Goal: Task Accomplishment & Management: Manage account settings

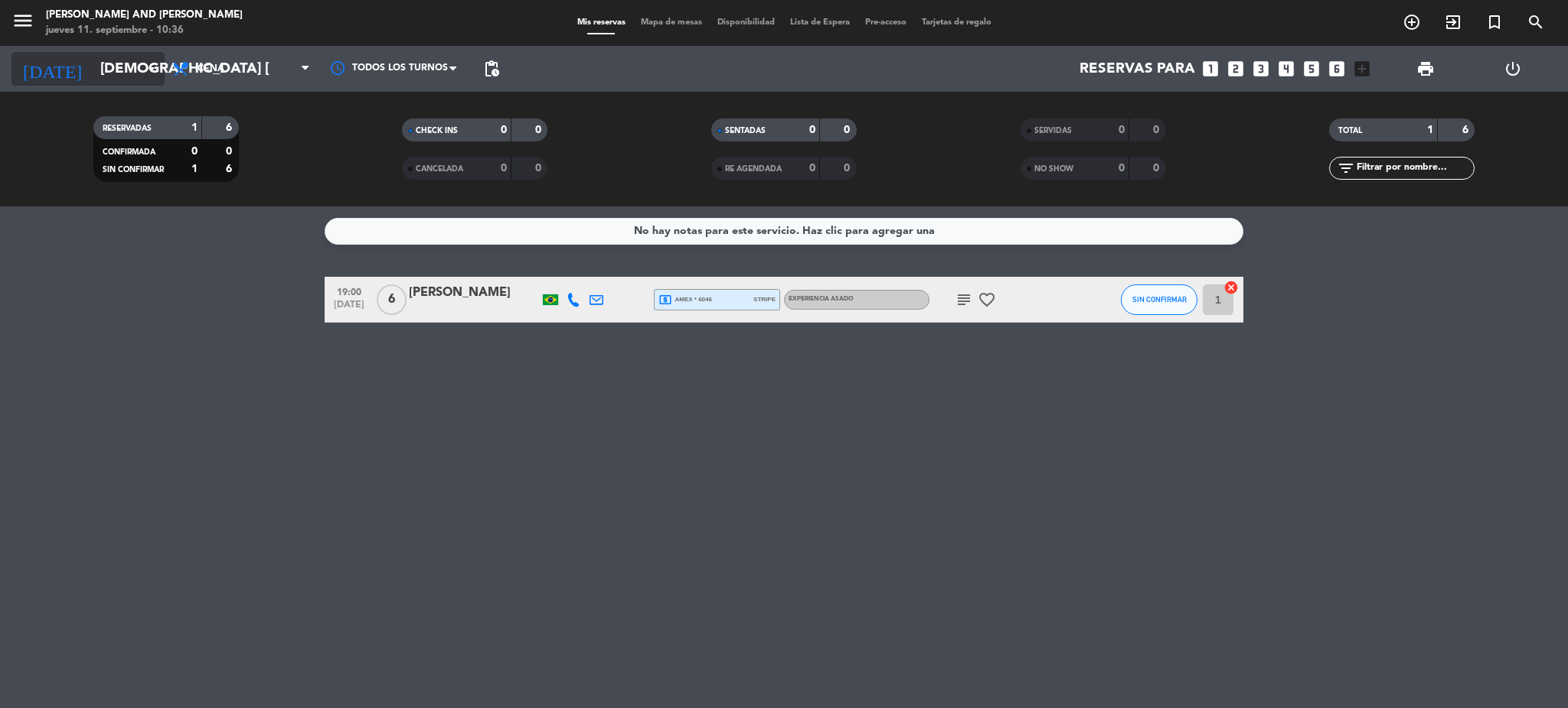
click at [105, 75] on input "[DEMOGRAPHIC_DATA] [DATE]" at bounding box center [185, 69] width 185 height 32
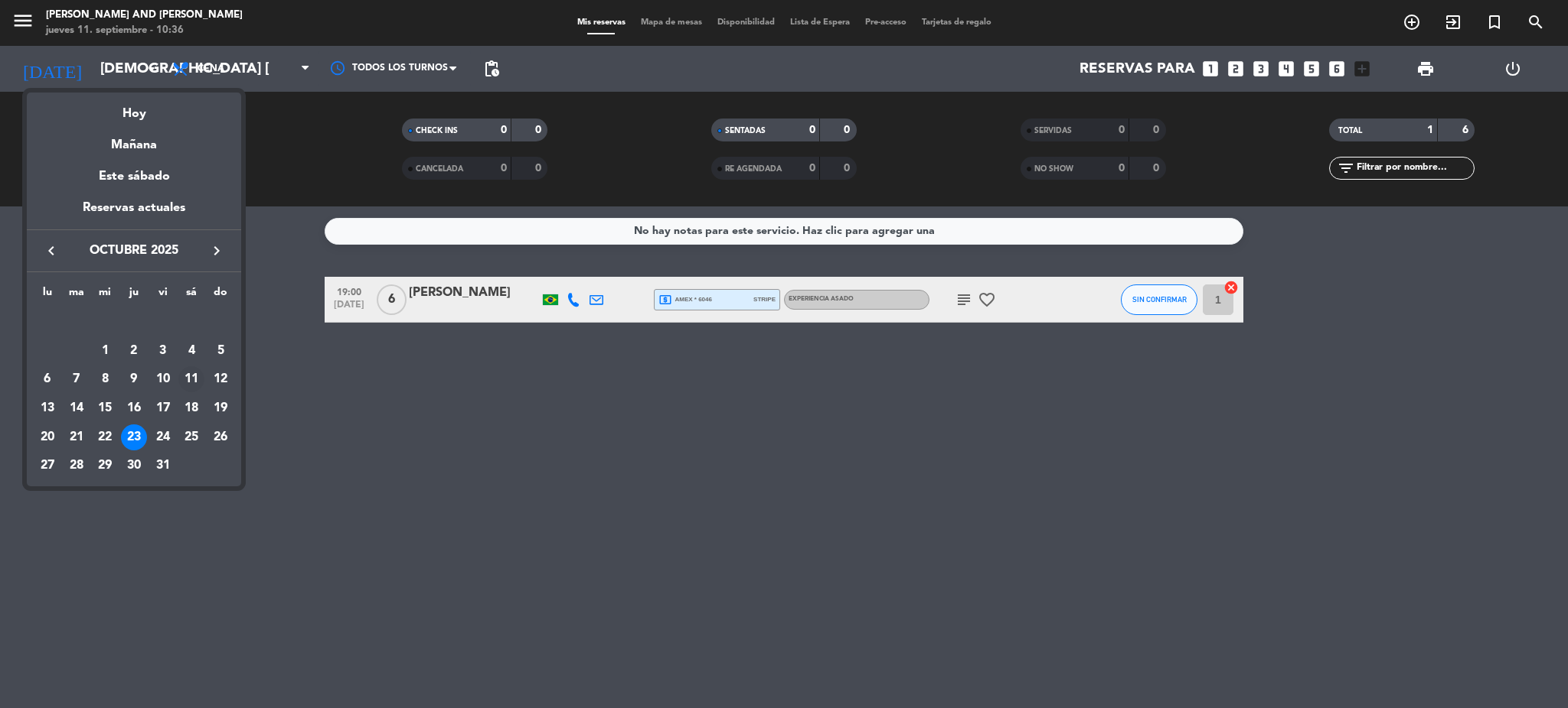
click at [192, 378] on div "11" at bounding box center [191, 378] width 26 height 26
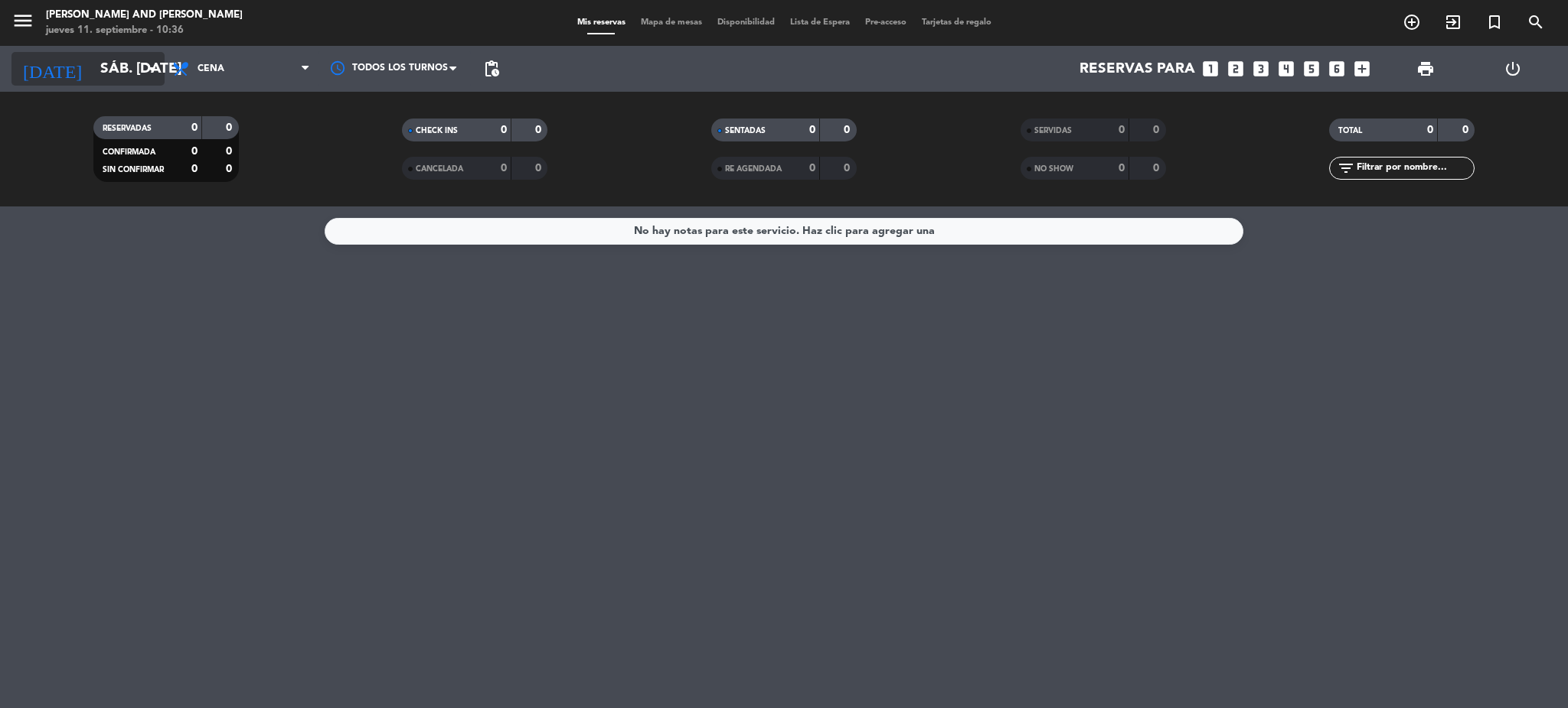
click at [113, 54] on input "sáb. [DATE]" at bounding box center [185, 69] width 185 height 32
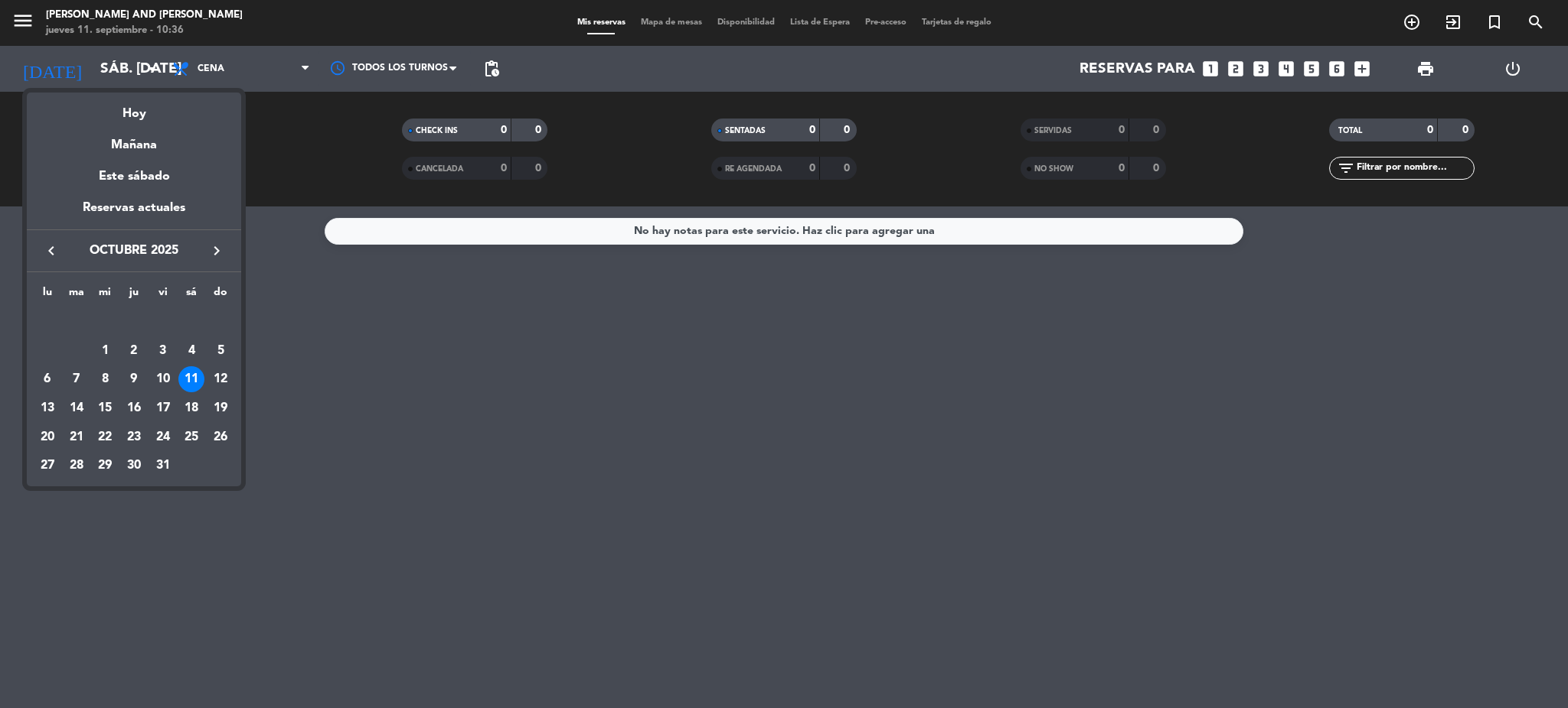
click at [47, 248] on icon "keyboard_arrow_left" at bounding box center [51, 250] width 18 height 18
click at [138, 375] on div "11" at bounding box center [133, 378] width 26 height 26
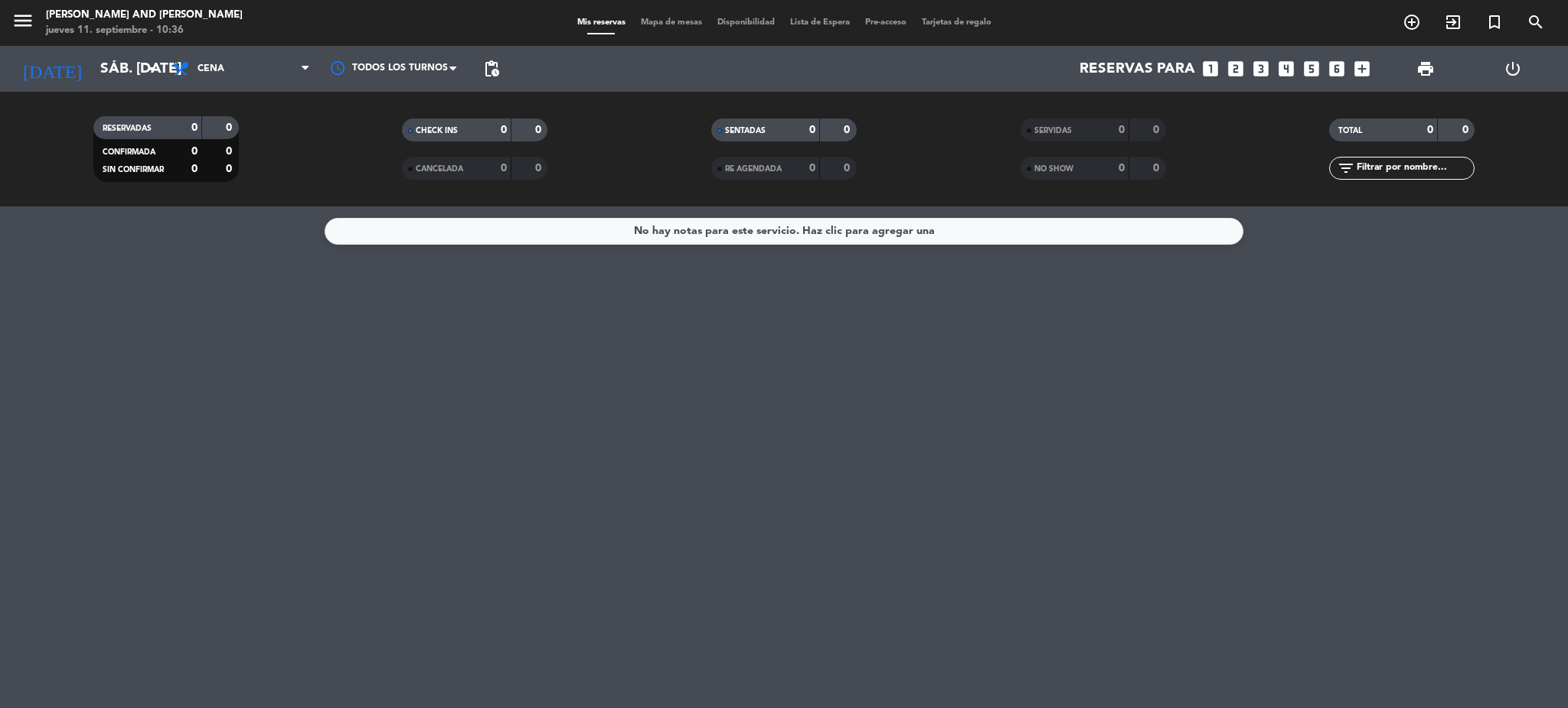
type input "[DEMOGRAPHIC_DATA] [DATE]"
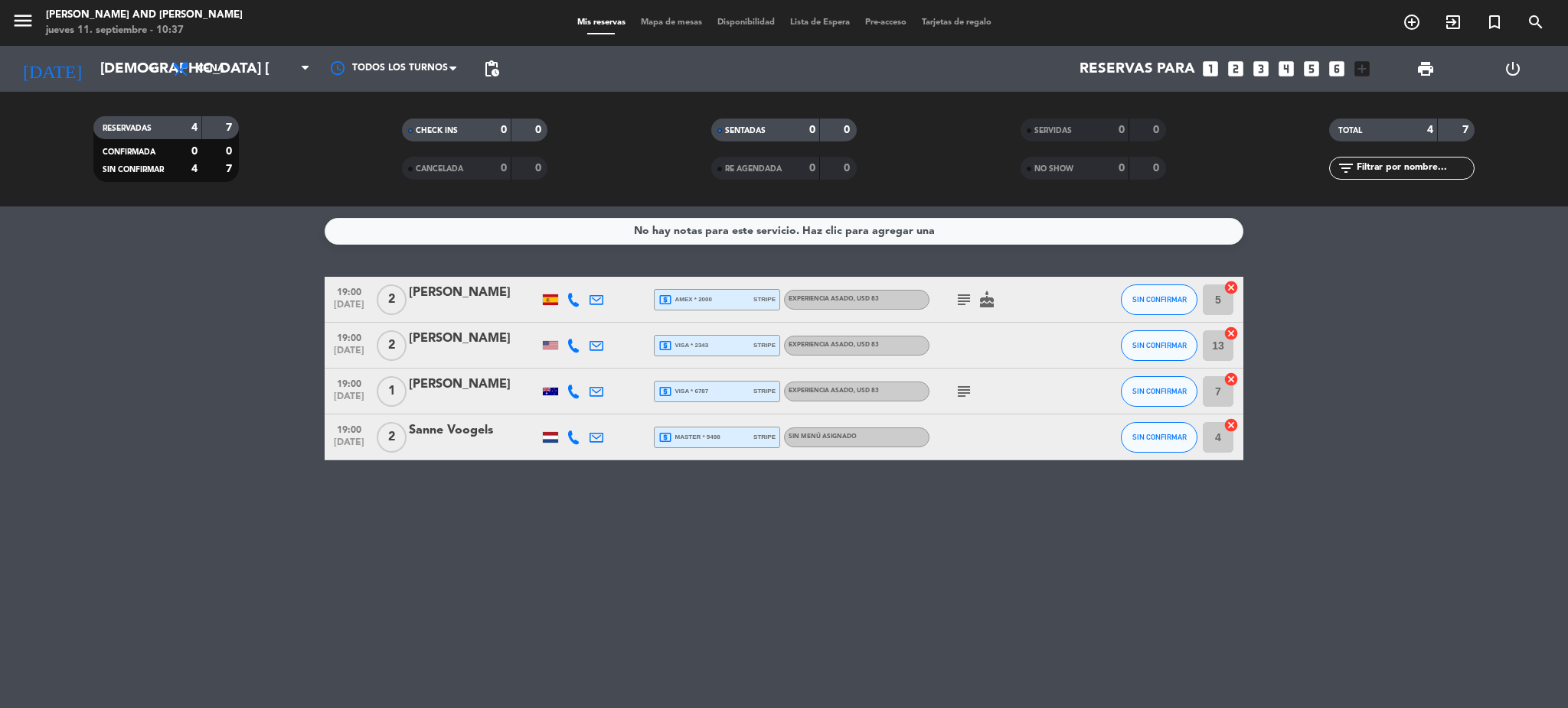
click at [516, 393] on div "[PERSON_NAME]" at bounding box center [474, 384] width 130 height 20
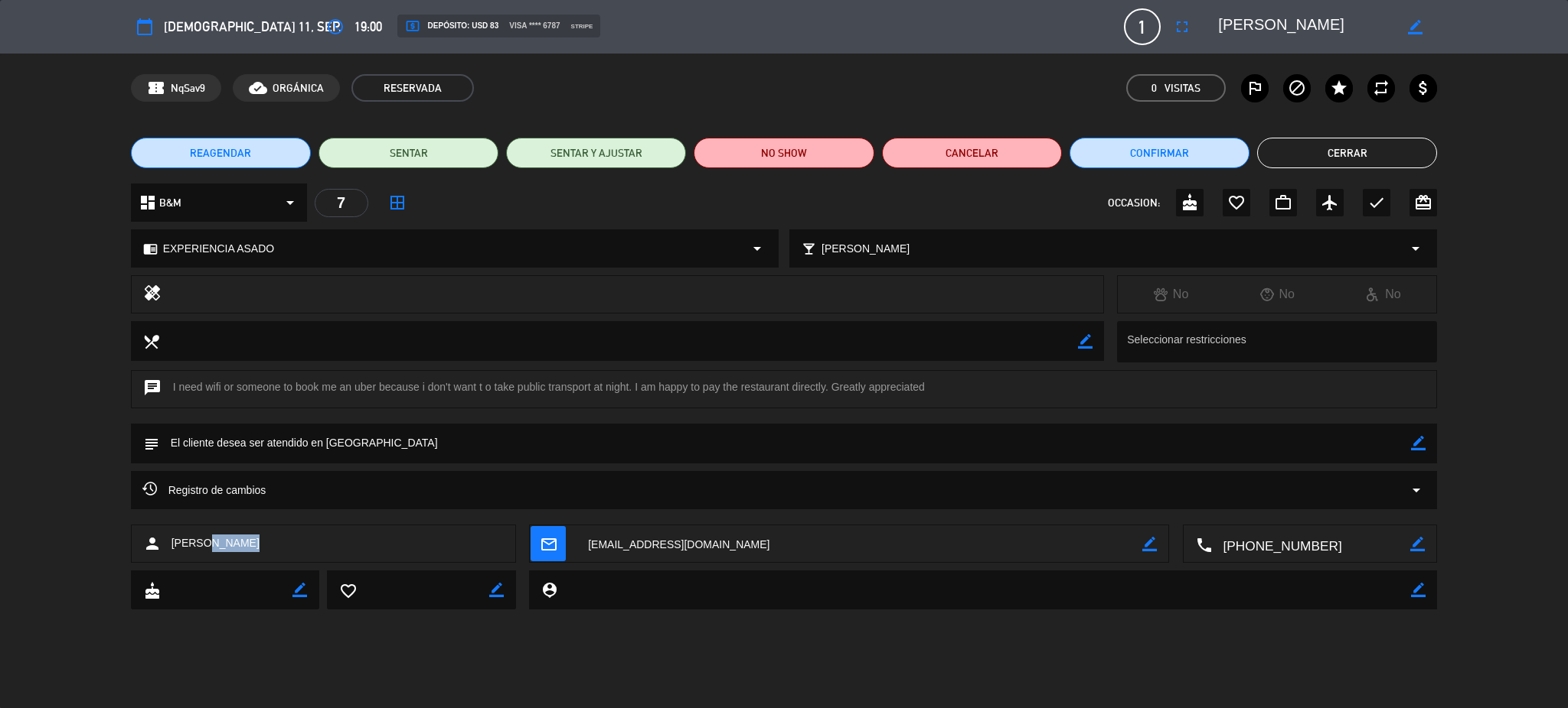
drag, startPoint x: 274, startPoint y: 543, endPoint x: 209, endPoint y: 548, distance: 65.2
click at [209, 548] on div "person [PERSON_NAME]" at bounding box center [323, 544] width 385 height 38
click at [1260, 547] on textarea at bounding box center [1311, 545] width 199 height 38
click at [1284, 508] on span "Click para copiar" at bounding box center [1291, 506] width 80 height 16
click at [1294, 159] on button "Cerrar" at bounding box center [1347, 153] width 180 height 31
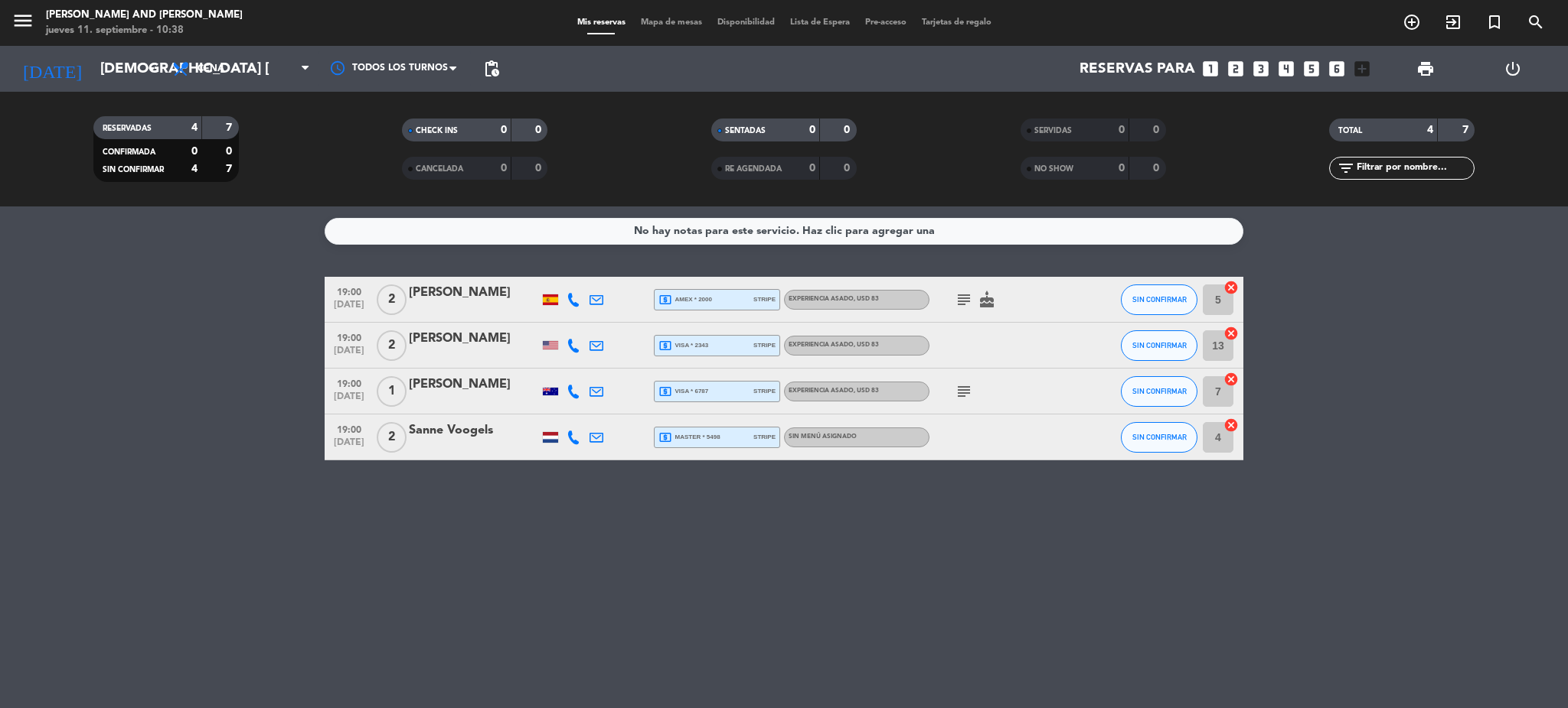
click at [443, 340] on div "[PERSON_NAME]" at bounding box center [474, 338] width 130 height 20
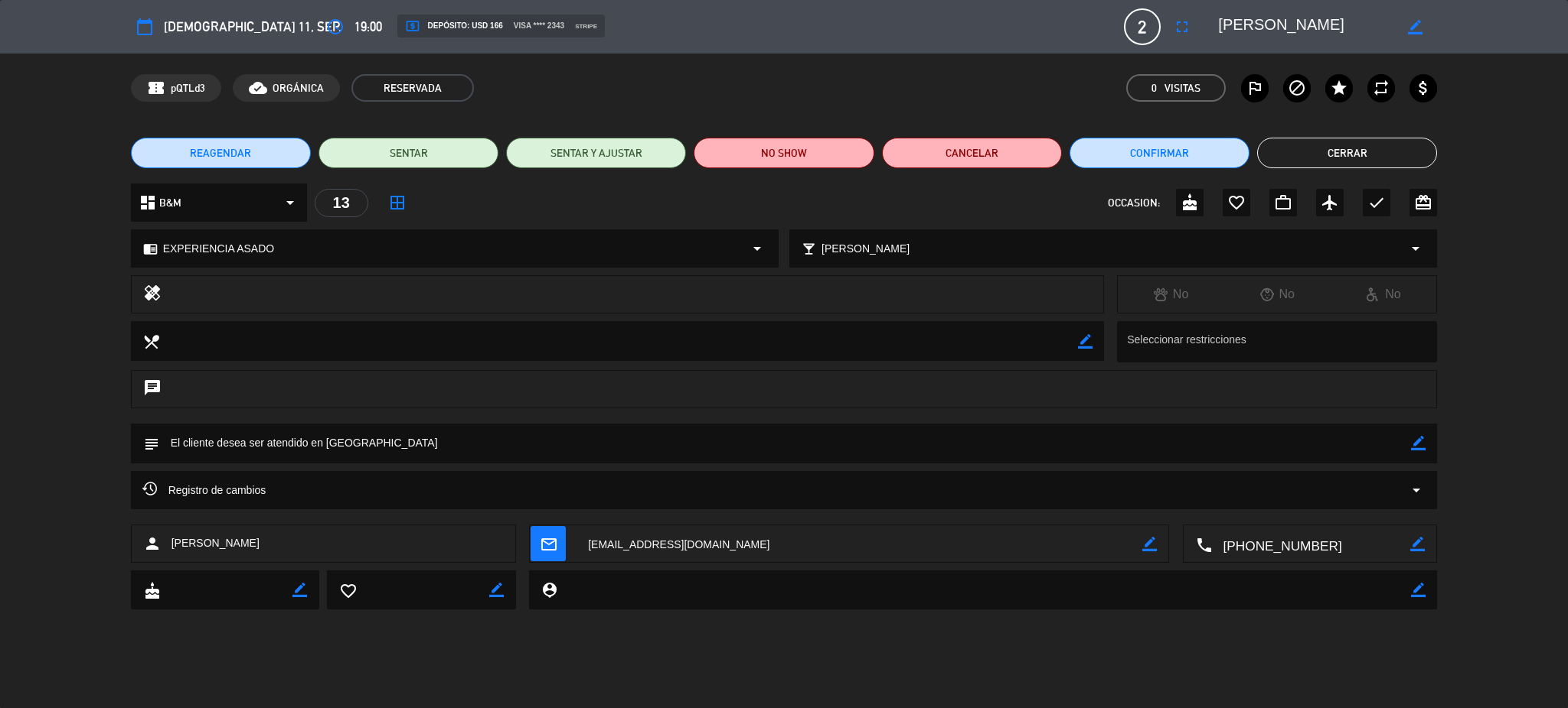
click at [1251, 543] on textarea at bounding box center [1311, 545] width 199 height 38
click at [1270, 500] on span "Click para copiar" at bounding box center [1291, 506] width 80 height 16
drag, startPoint x: 268, startPoint y: 540, endPoint x: 173, endPoint y: 549, distance: 95.4
click at [173, 549] on div "person [PERSON_NAME]" at bounding box center [323, 544] width 385 height 38
copy span "[PERSON_NAME]"
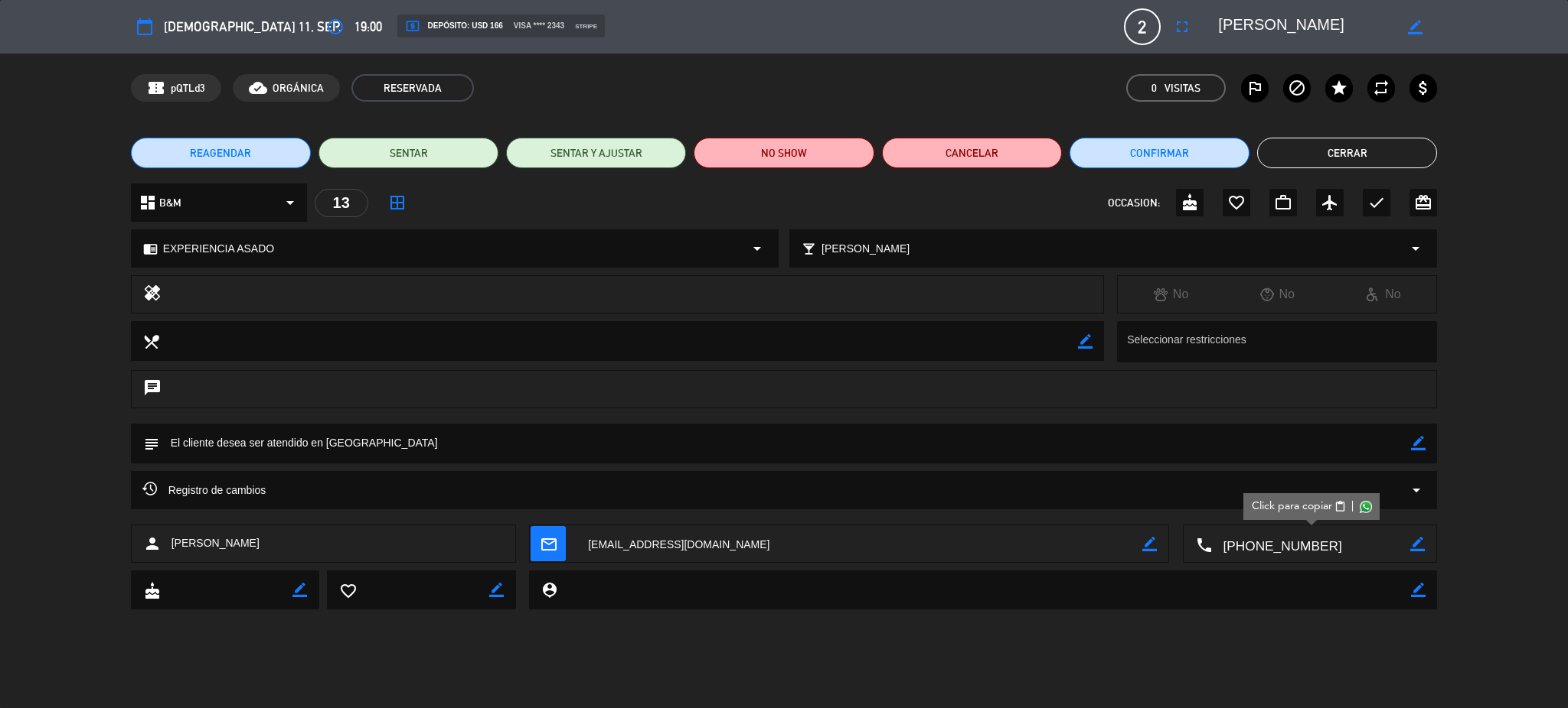
click at [1352, 157] on button "Cerrar" at bounding box center [1347, 153] width 180 height 31
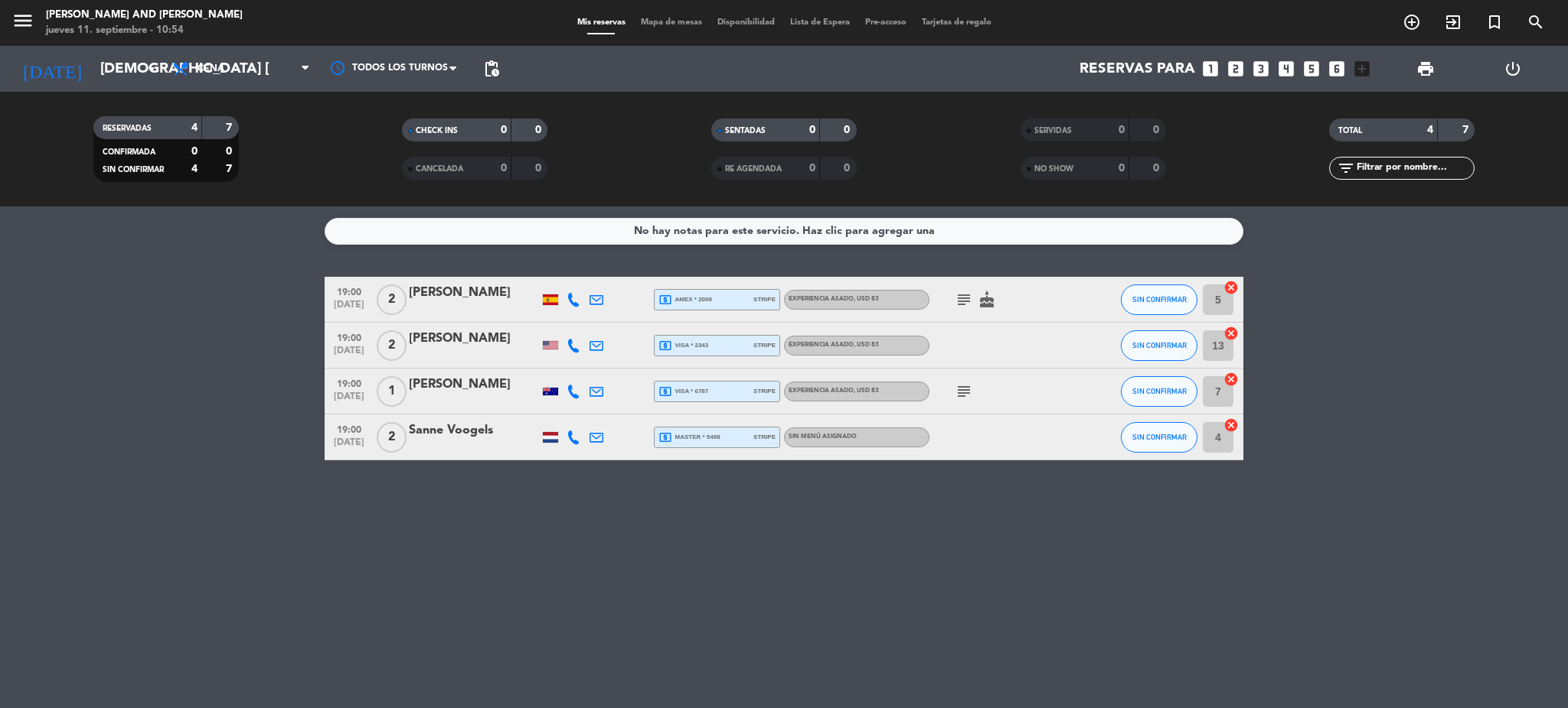
click at [1, 17] on div "menu [PERSON_NAME] and [PERSON_NAME] 11. septiembre - 10:54" at bounding box center [196, 24] width 392 height 36
click at [21, 22] on icon "menu" at bounding box center [23, 21] width 23 height 23
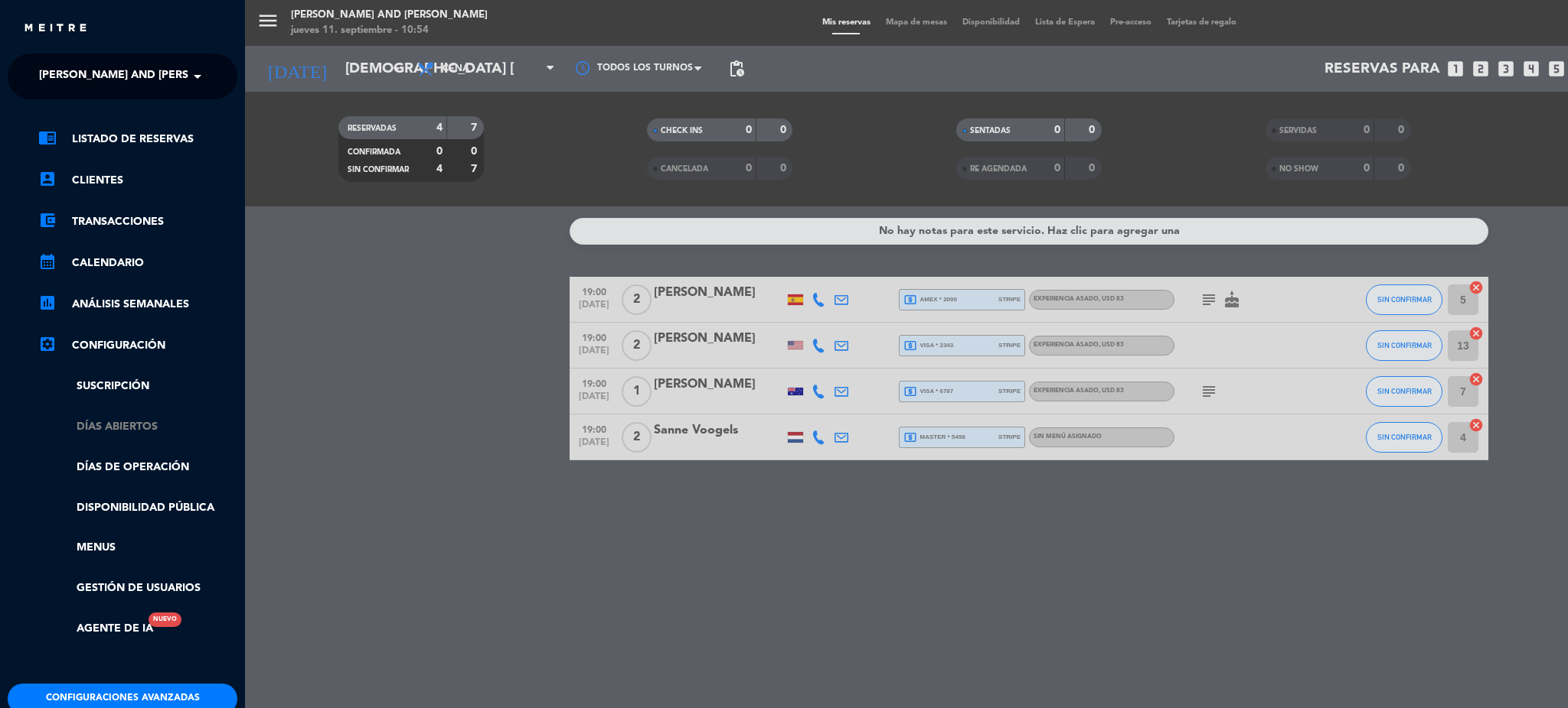
click at [126, 425] on link "Días abiertos" at bounding box center [138, 427] width 199 height 17
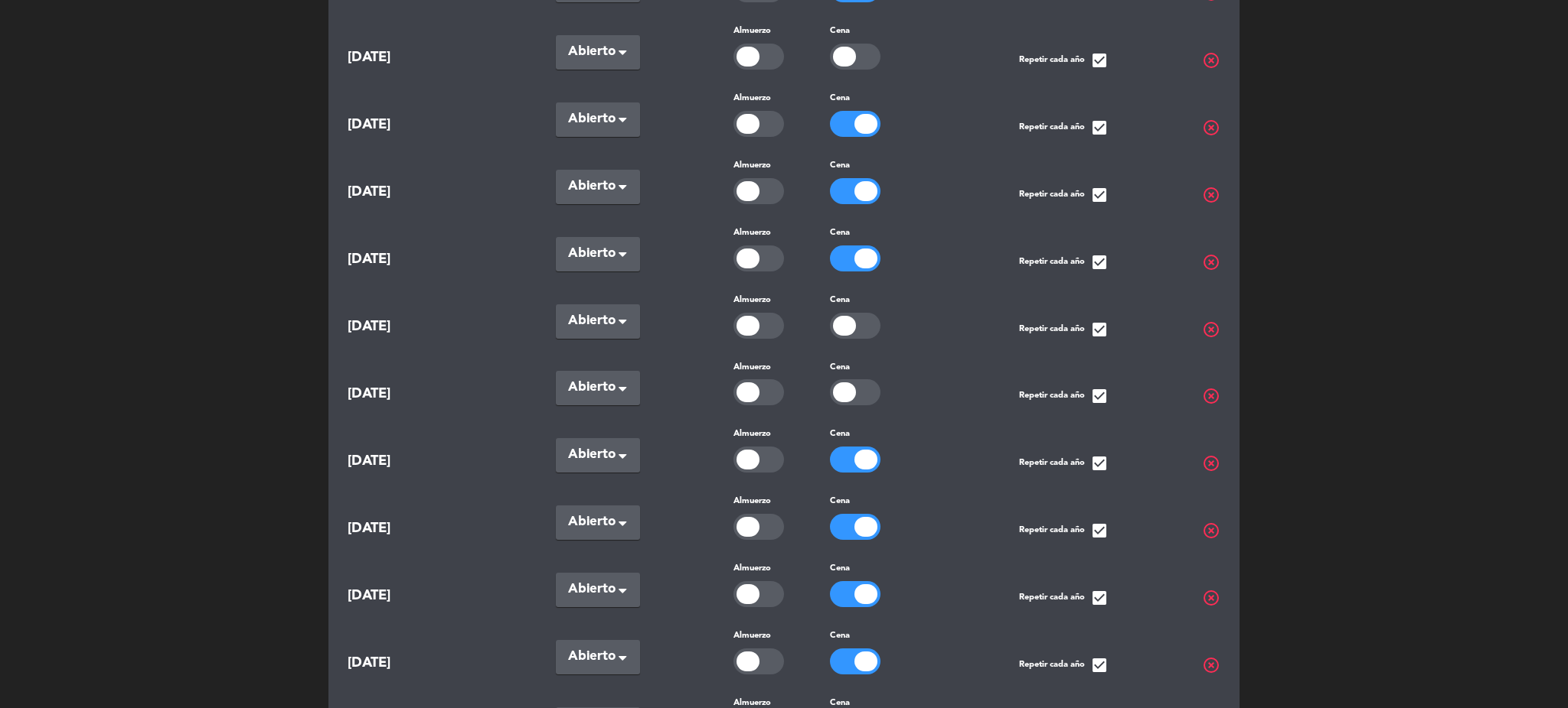
scroll to position [7752, 0]
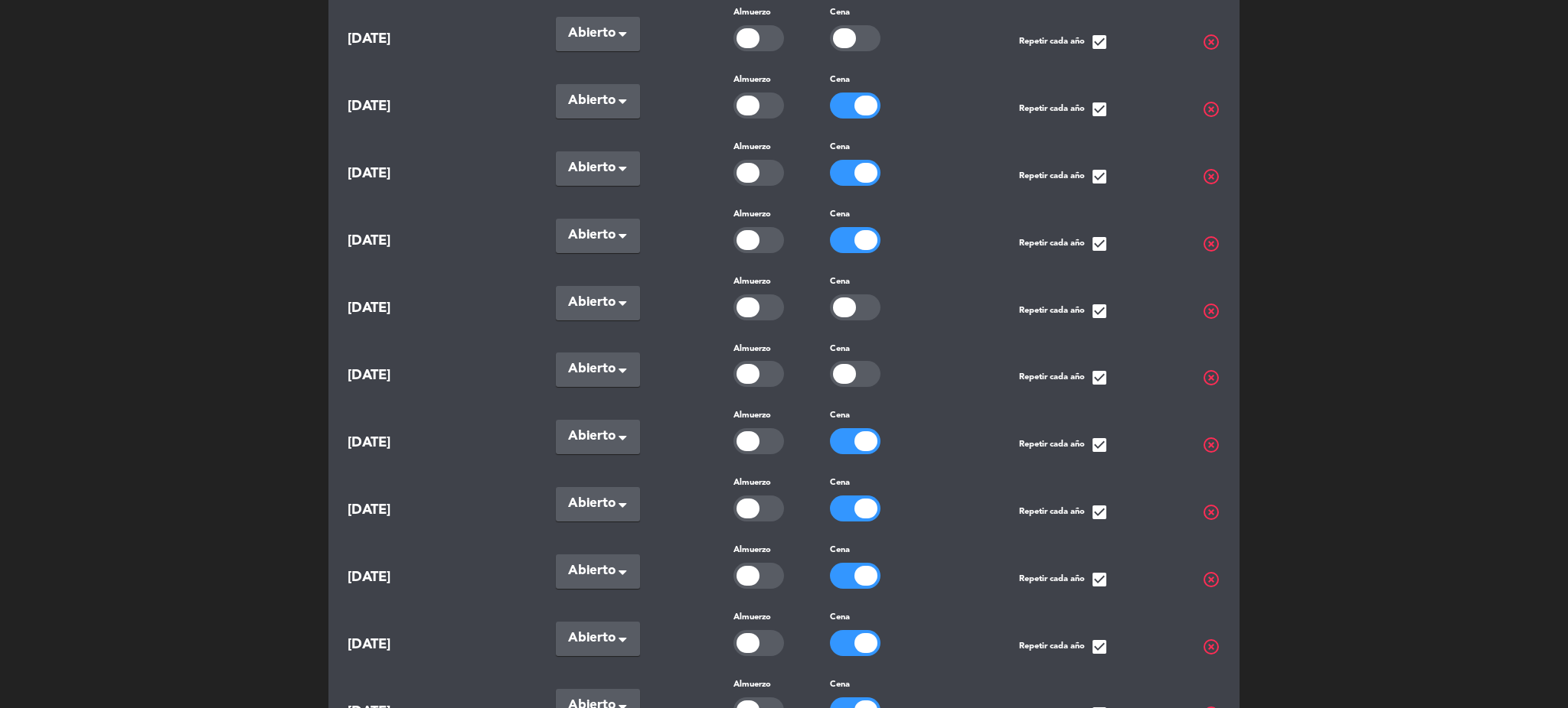
click at [750, 384] on div at bounding box center [748, 374] width 23 height 20
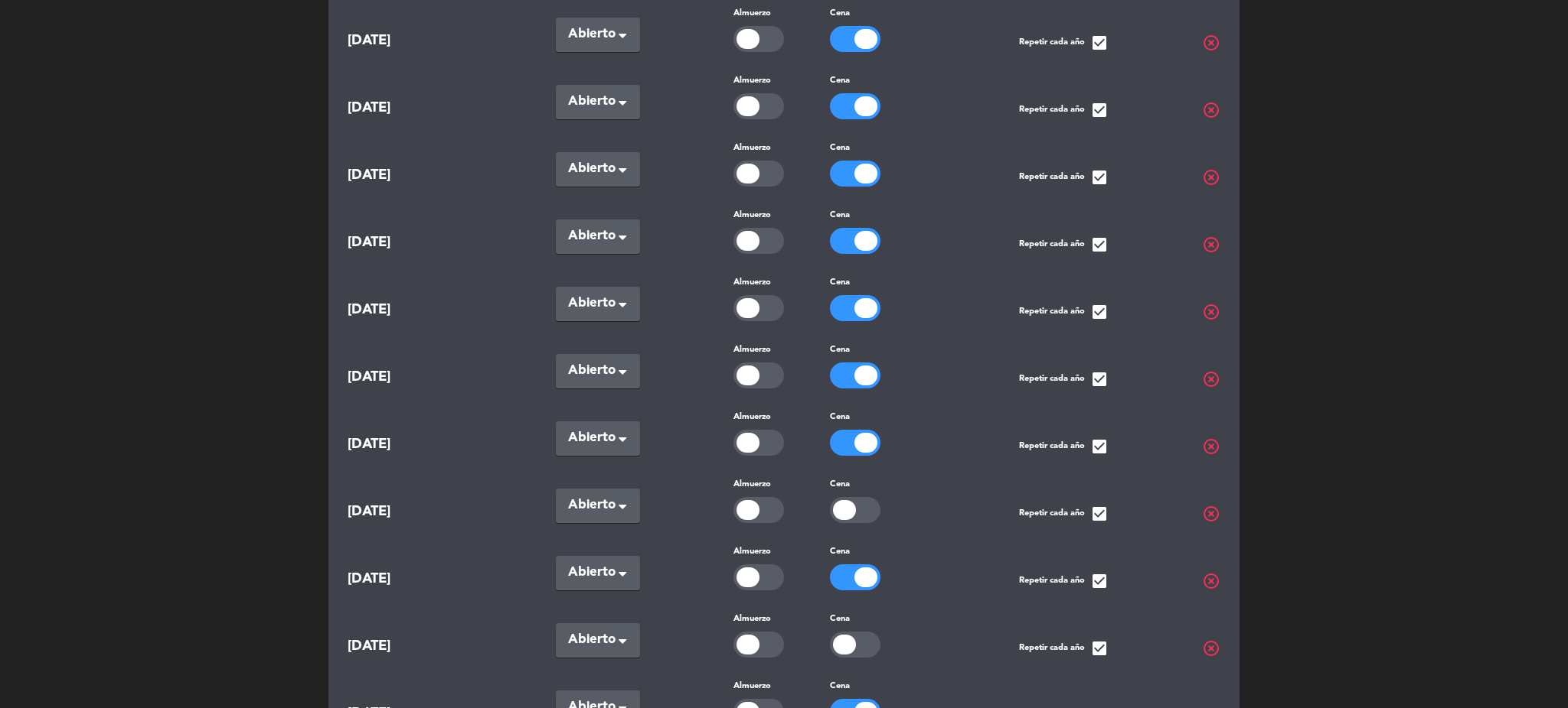
scroll to position [8159, 0]
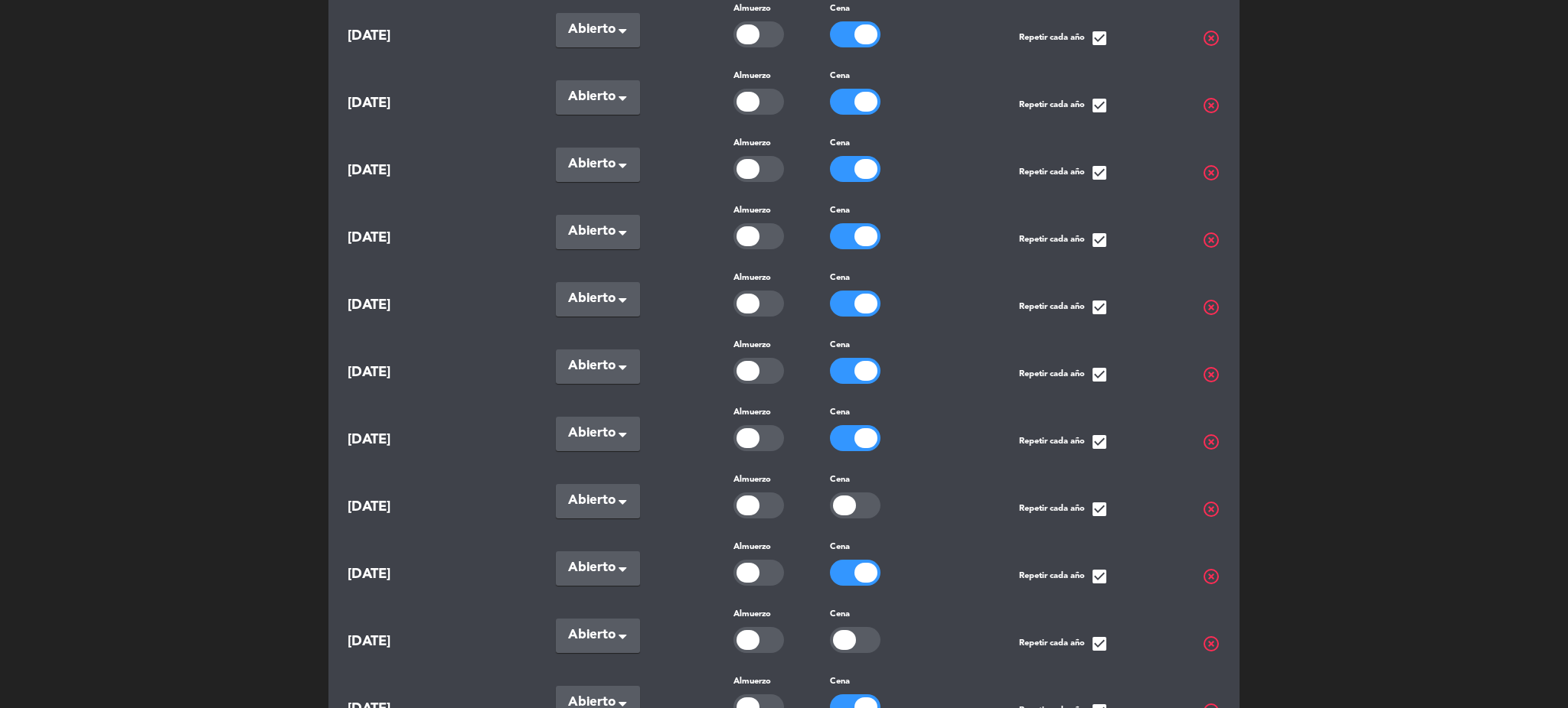
click at [754, 448] on div at bounding box center [748, 438] width 23 height 20
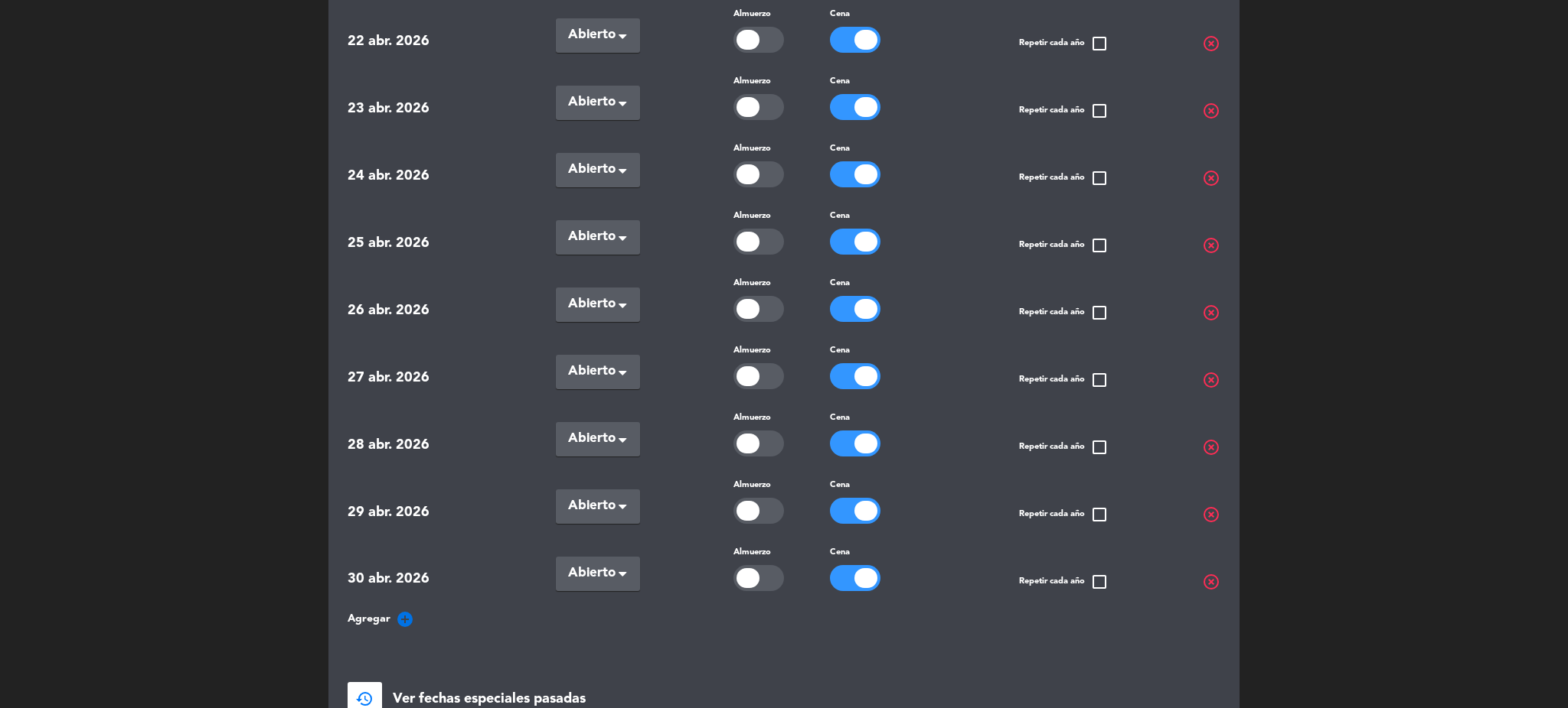
scroll to position [23092, 0]
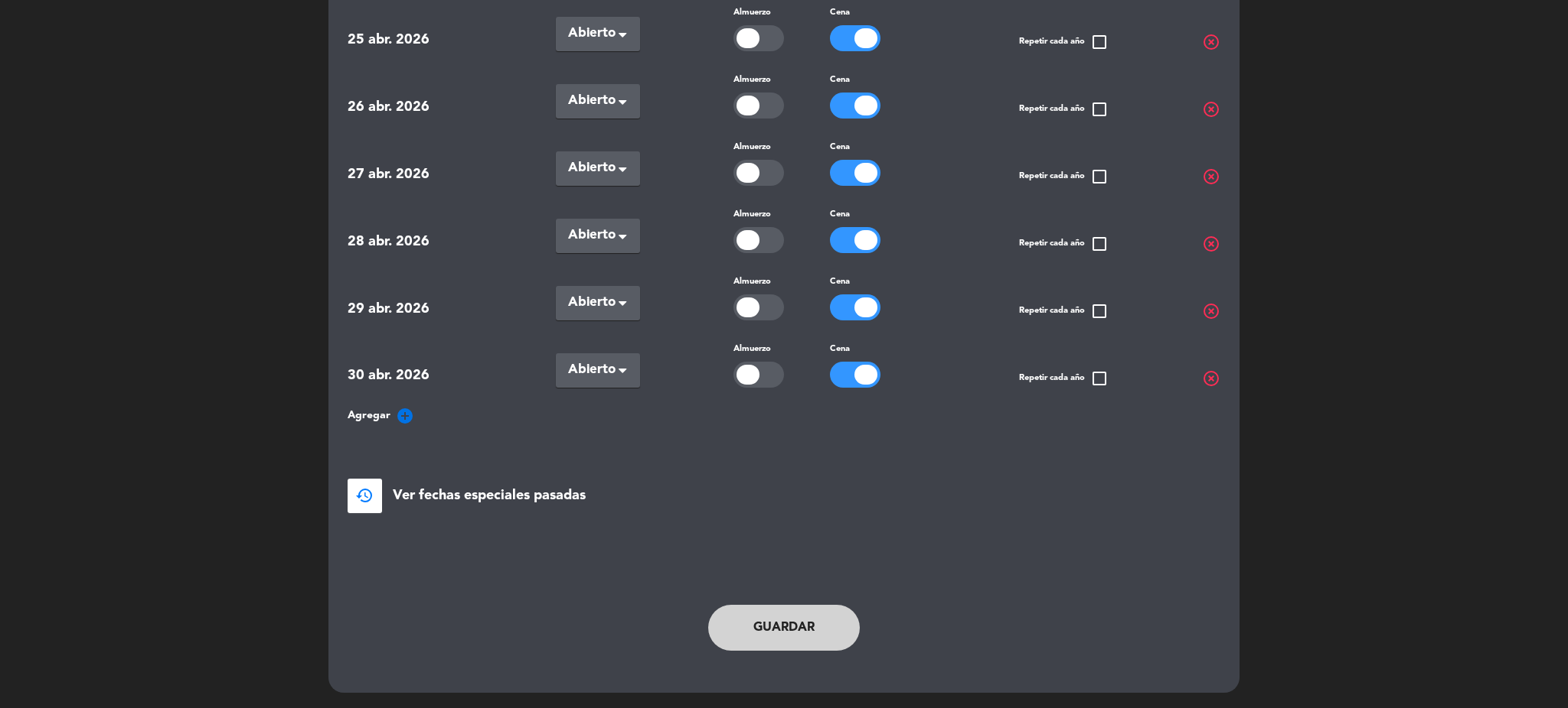
click at [765, 633] on button "Guardar" at bounding box center [784, 628] width 152 height 46
